Goal: Check status: Check status

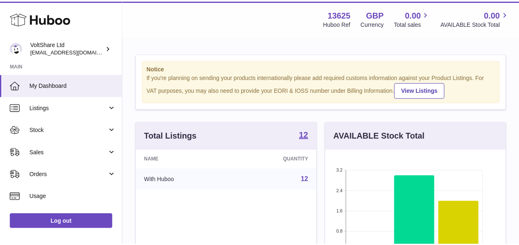
scroll to position [129, 182]
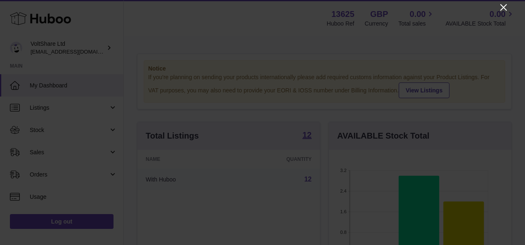
click at [503, 9] on icon "Close" at bounding box center [504, 7] width 10 height 10
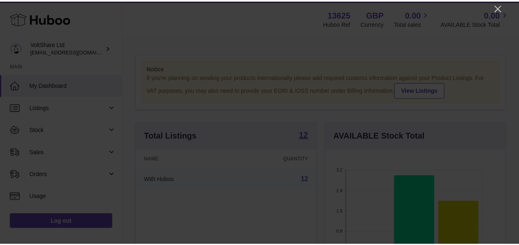
scroll to position [412595, 412543]
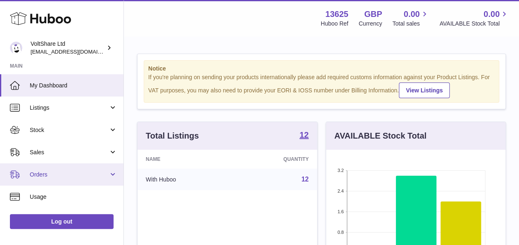
click at [67, 173] on span "Orders" at bounding box center [69, 175] width 79 height 8
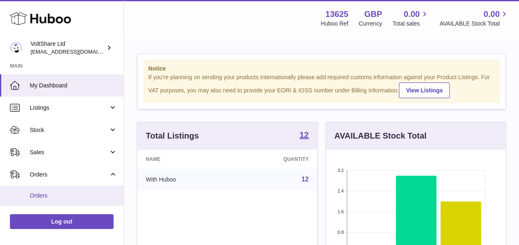
click at [60, 191] on link "Orders" at bounding box center [61, 196] width 123 height 20
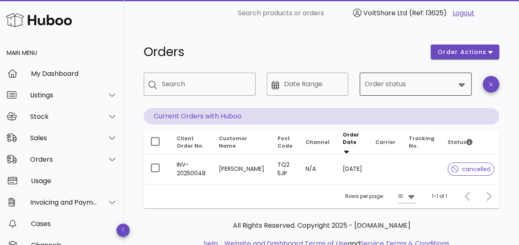
click at [414, 83] on input "Order status" at bounding box center [409, 84] width 90 height 13
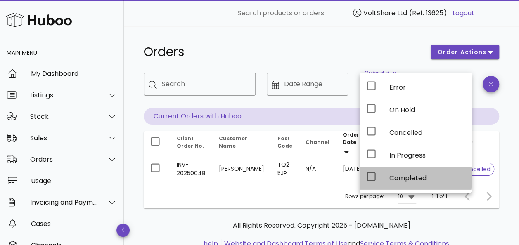
click at [391, 174] on div "Completed" at bounding box center [427, 178] width 76 height 8
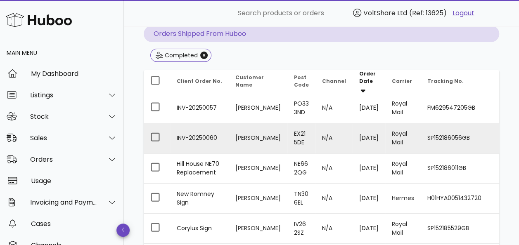
scroll to position [124, 0]
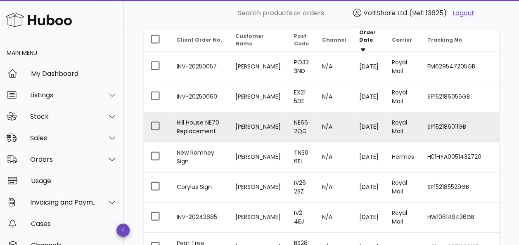
click at [437, 122] on td "SP152186011GB" at bounding box center [462, 127] width 82 height 30
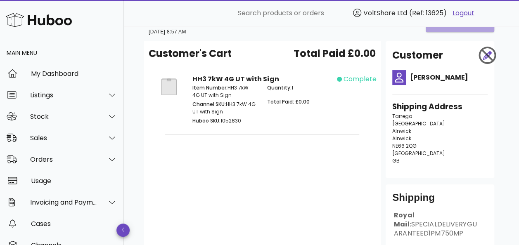
scroll to position [114, 0]
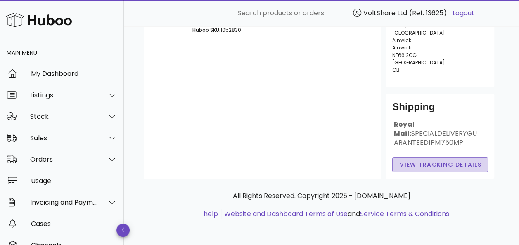
click at [439, 164] on span "View Tracking details" at bounding box center [440, 165] width 82 height 9
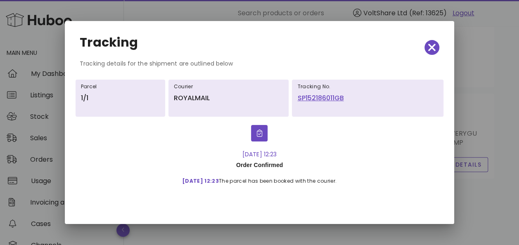
click at [330, 98] on link "SP152186011GB" at bounding box center [367, 98] width 141 height 10
click at [427, 47] on span "button" at bounding box center [431, 48] width 15 height 12
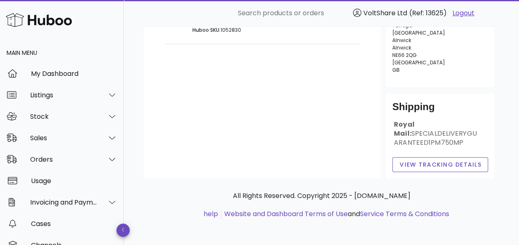
scroll to position [0, 0]
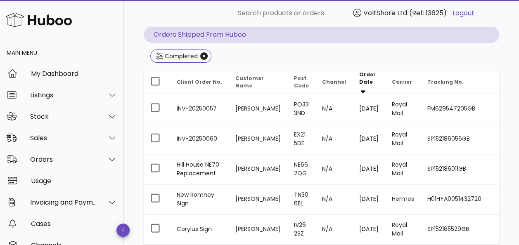
scroll to position [124, 0]
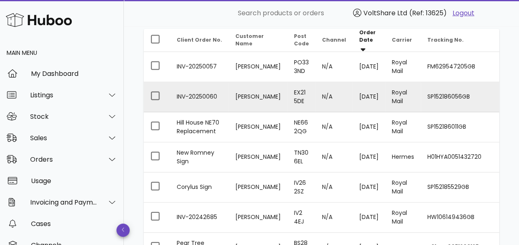
click at [257, 94] on td "Ian Ellacott" at bounding box center [258, 97] width 59 height 30
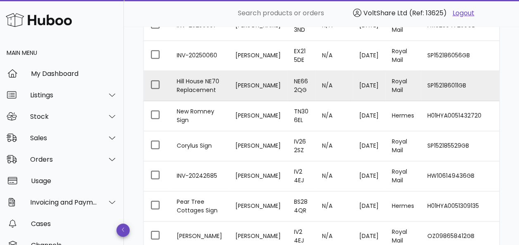
scroll to position [83, 0]
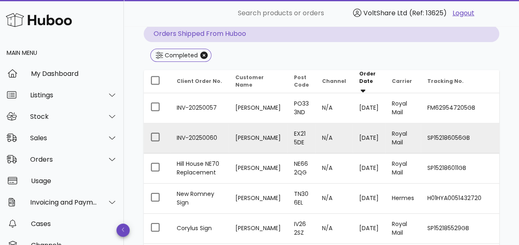
click at [452, 131] on td "SP152186056GB" at bounding box center [462, 138] width 82 height 30
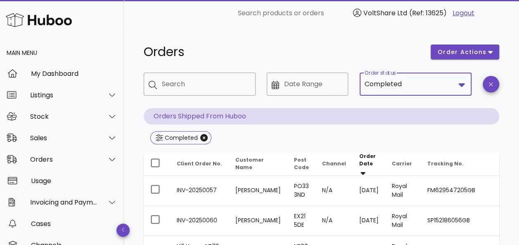
click at [418, 86] on input "Order status" at bounding box center [429, 84] width 52 height 13
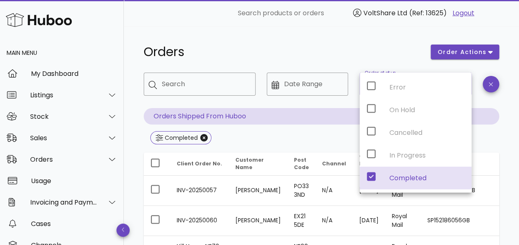
click at [371, 152] on div "Error On Hold Cancelled In Progress Completed" at bounding box center [415, 133] width 112 height 120
click at [371, 176] on icon at bounding box center [371, 177] width 10 height 10
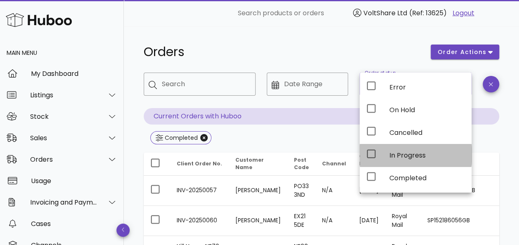
click at [369, 154] on icon at bounding box center [371, 154] width 10 height 10
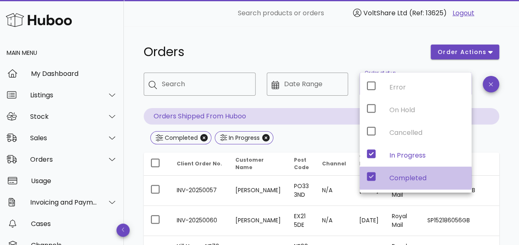
click at [372, 176] on icon at bounding box center [371, 177] width 9 height 9
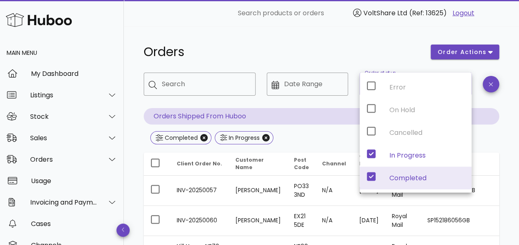
click at [291, 47] on h1 "Orders" at bounding box center [282, 52] width 277 height 15
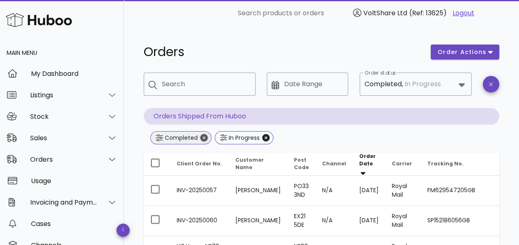
click at [202, 137] on icon "Close" at bounding box center [203, 137] width 7 height 7
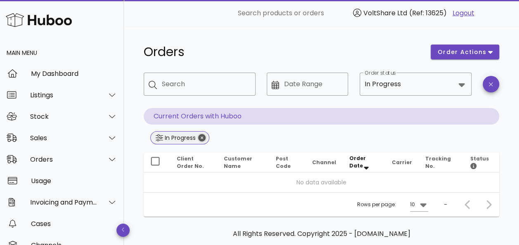
click at [203, 138] on icon "Close" at bounding box center [201, 137] width 7 height 7
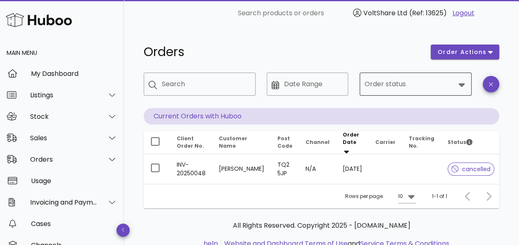
click at [461, 85] on icon at bounding box center [461, 85] width 6 height 4
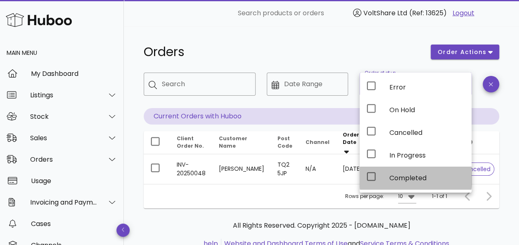
click at [400, 174] on div "Completed" at bounding box center [427, 178] width 76 height 8
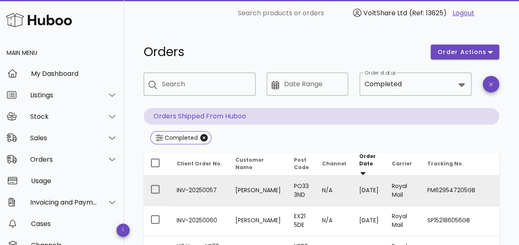
scroll to position [83, 0]
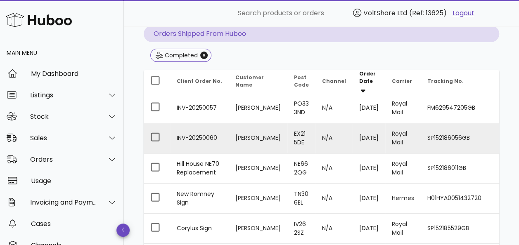
click at [439, 134] on td "SP152186056GB" at bounding box center [462, 138] width 82 height 30
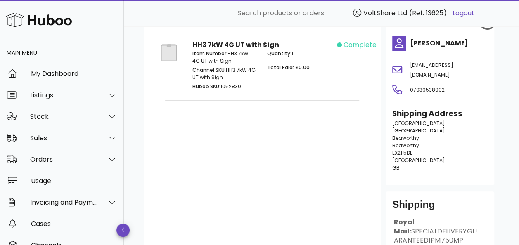
scroll to position [124, 0]
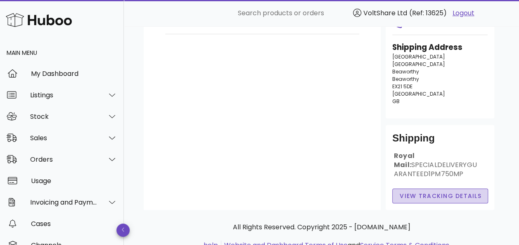
click at [436, 192] on span "View Tracking details" at bounding box center [440, 196] width 82 height 9
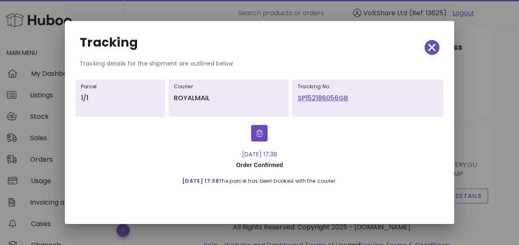
click at [325, 99] on link "SP152186056GB" at bounding box center [367, 98] width 141 height 10
click at [430, 50] on icon "button" at bounding box center [431, 48] width 7 height 12
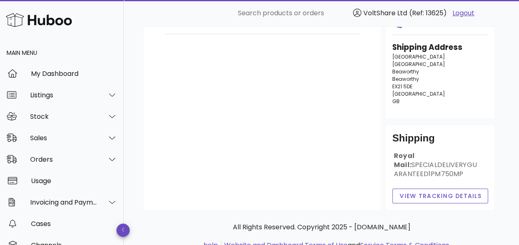
scroll to position [83, 0]
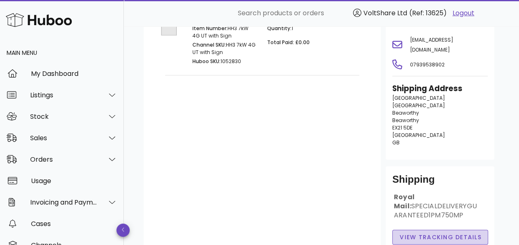
click at [440, 233] on span "View Tracking details" at bounding box center [440, 237] width 82 height 9
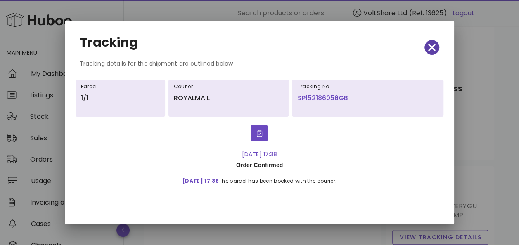
click at [429, 47] on icon "button" at bounding box center [431, 48] width 7 height 12
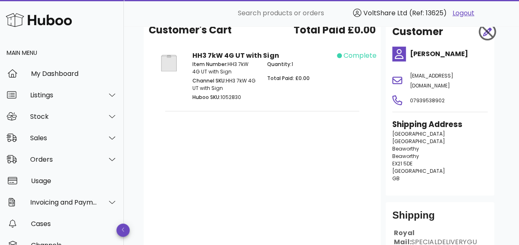
scroll to position [0, 0]
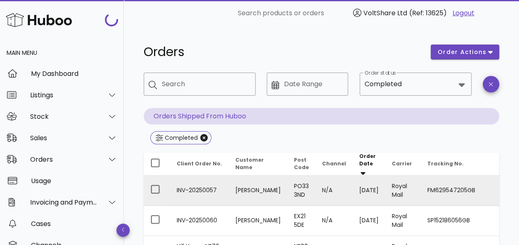
scroll to position [83, 0]
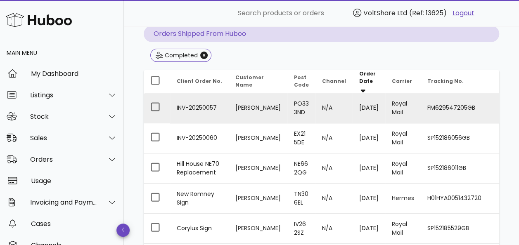
click at [454, 103] on td "FM629547205GB" at bounding box center [462, 108] width 82 height 30
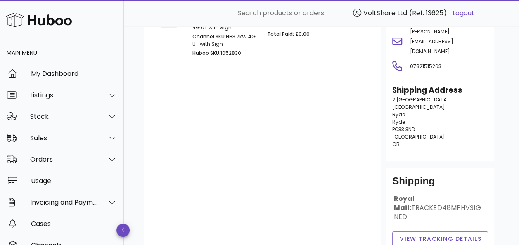
scroll to position [124, 0]
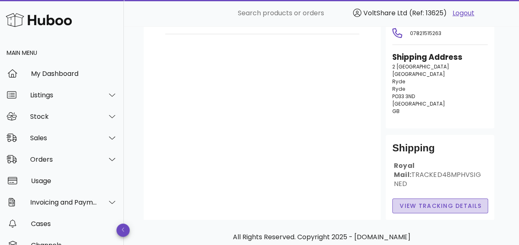
click at [430, 202] on span "View Tracking details" at bounding box center [440, 206] width 82 height 9
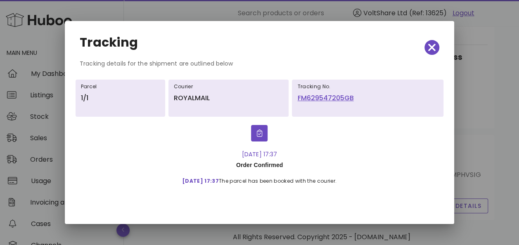
click at [331, 97] on link "FM629547205GB" at bounding box center [367, 98] width 141 height 10
drag, startPoint x: 437, startPoint y: 45, endPoint x: 428, endPoint y: 85, distance: 40.9
click at [437, 45] on span "button" at bounding box center [431, 48] width 15 height 12
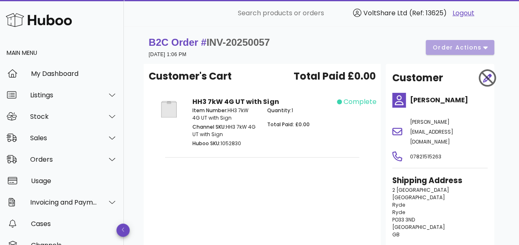
scroll to position [0, 0]
